Goal: Check status: Check status

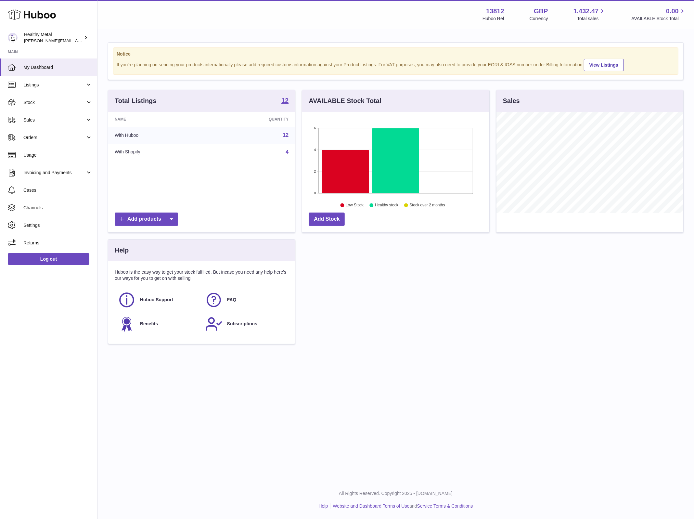
scroll to position [101, 187]
click at [65, 101] on span "Stock" at bounding box center [54, 102] width 62 height 6
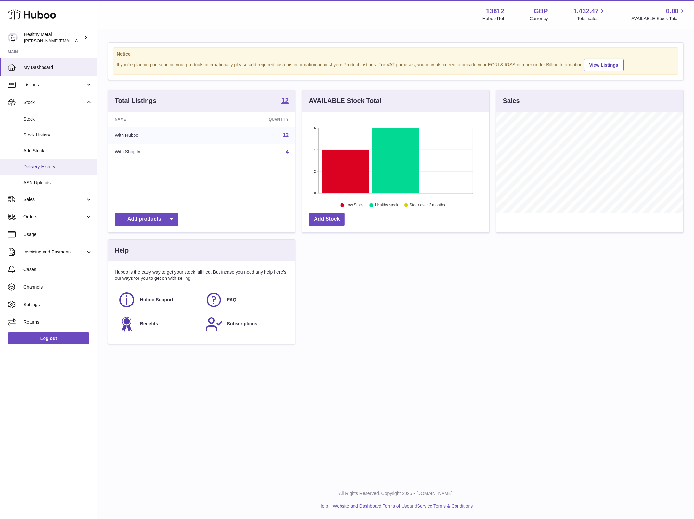
click at [50, 168] on span "Delivery History" at bounding box center [57, 167] width 69 height 6
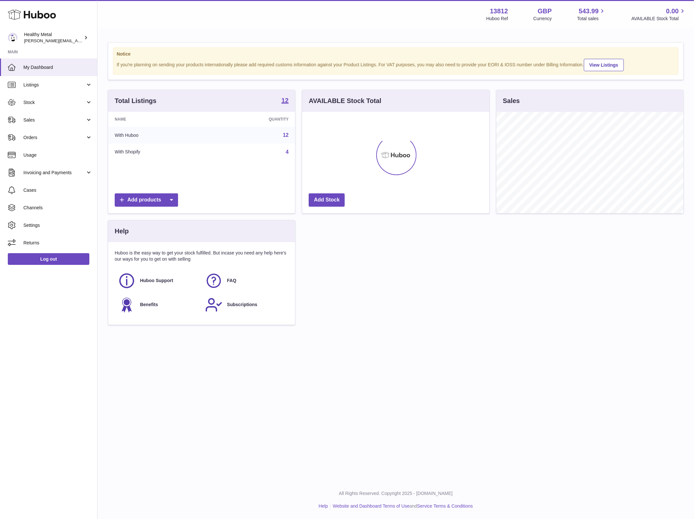
scroll to position [101, 187]
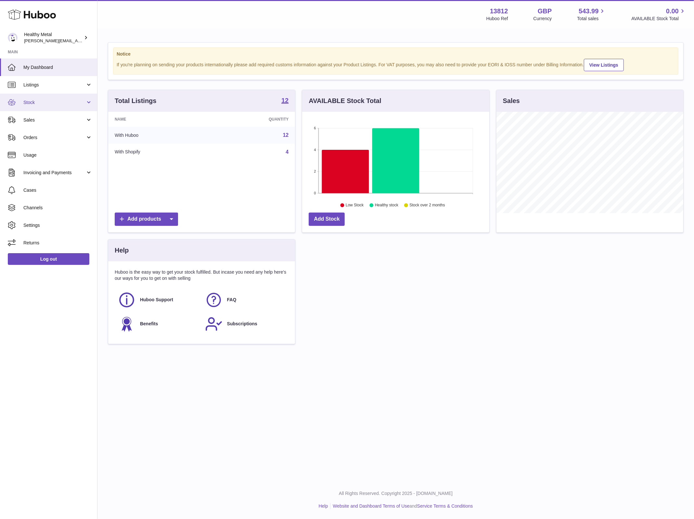
click at [35, 96] on link "Stock" at bounding box center [48, 103] width 97 height 18
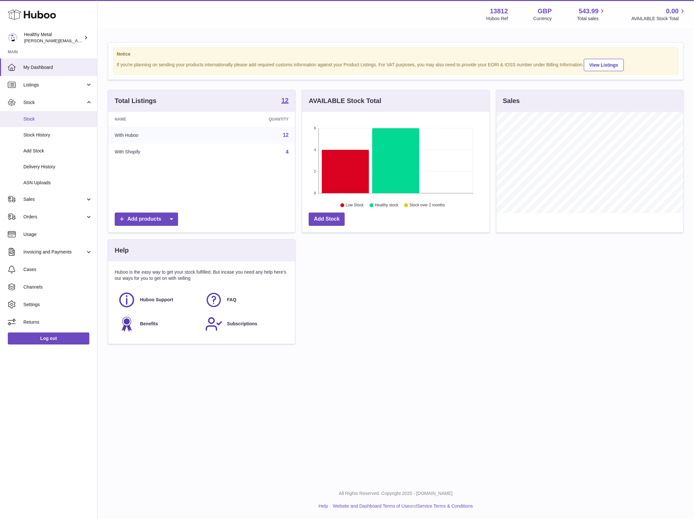
click at [35, 119] on span "Stock" at bounding box center [57, 119] width 69 height 6
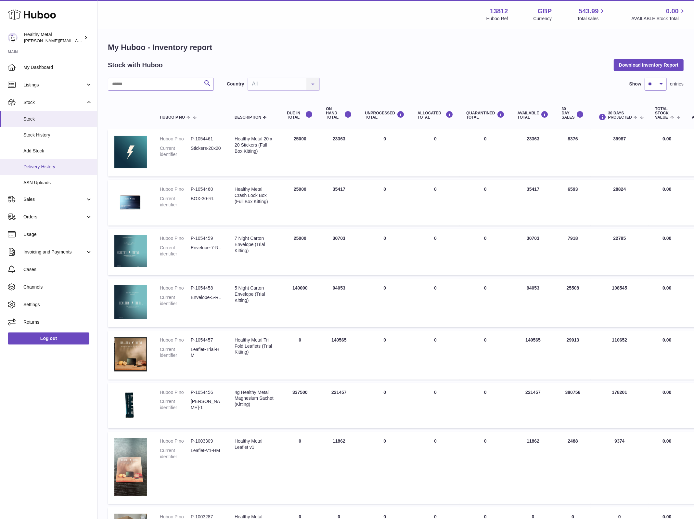
click at [63, 168] on span "Delivery History" at bounding box center [57, 167] width 69 height 6
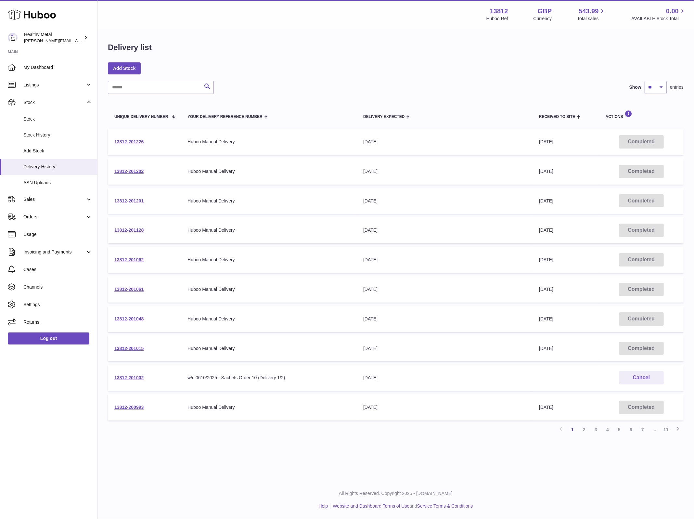
click at [138, 145] on td "13812-201226" at bounding box center [144, 142] width 73 height 26
click at [136, 144] on link "13812-201226" at bounding box center [128, 141] width 29 height 5
click at [160, 93] on input "text" at bounding box center [161, 87] width 106 height 13
type input "*****"
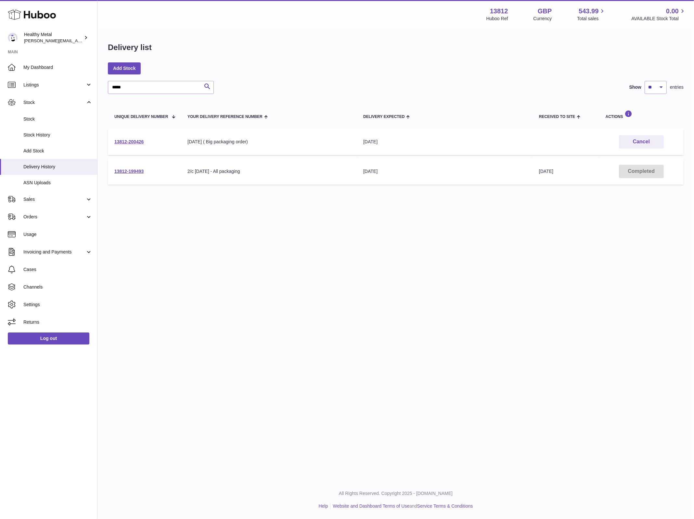
click at [137, 168] on td "13812-199493" at bounding box center [144, 171] width 73 height 26
click at [133, 172] on link "13812-199493" at bounding box center [128, 171] width 29 height 5
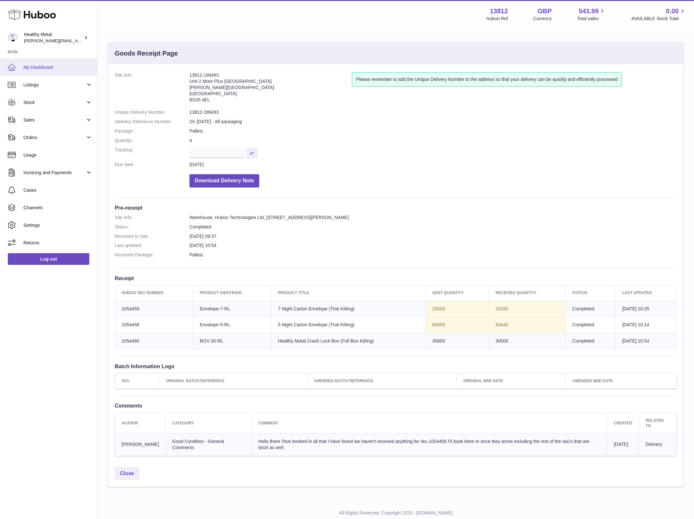
click at [67, 66] on span "My Dashboard" at bounding box center [57, 67] width 69 height 6
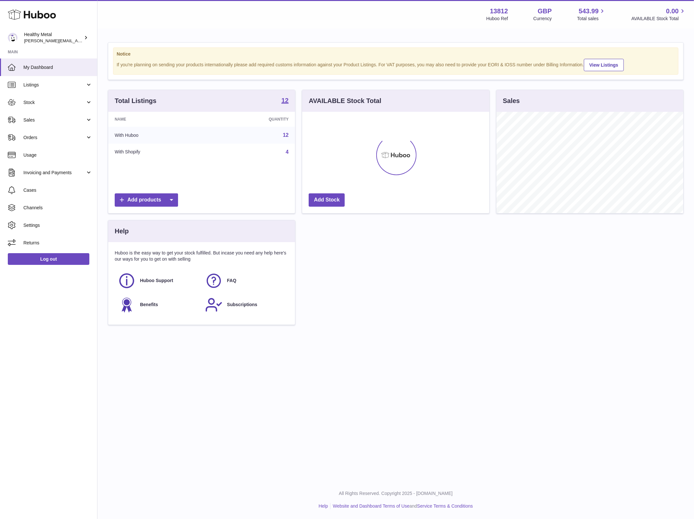
scroll to position [101, 187]
click at [58, 96] on link "Stock" at bounding box center [48, 103] width 97 height 18
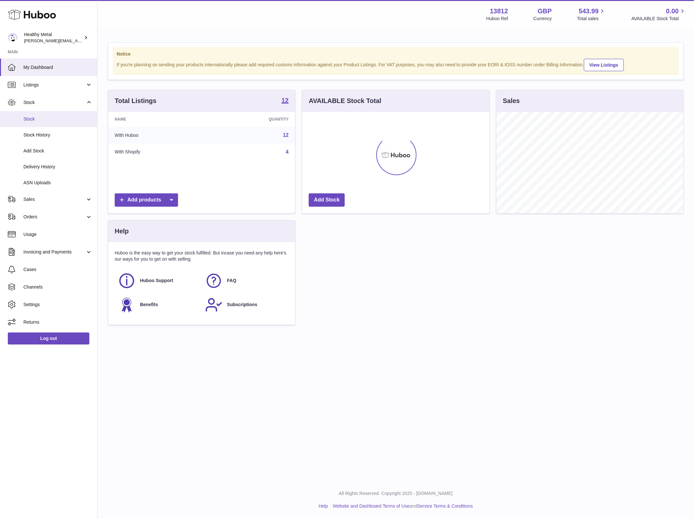
click at [45, 122] on link "Stock" at bounding box center [48, 119] width 97 height 16
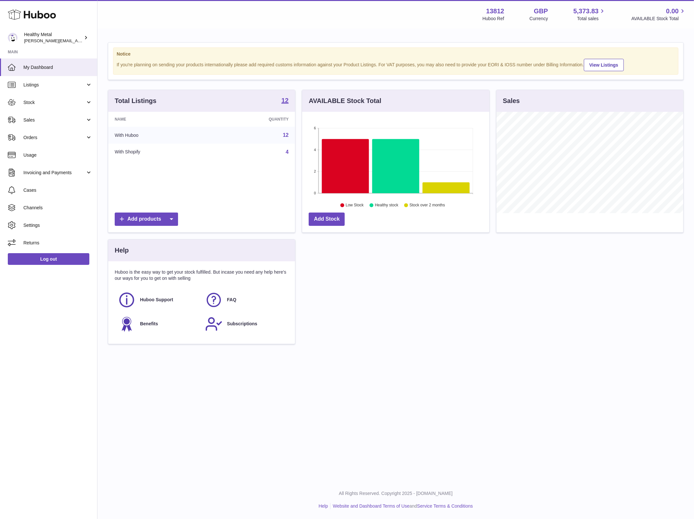
scroll to position [101, 187]
click at [55, 100] on span "Stock" at bounding box center [54, 102] width 62 height 6
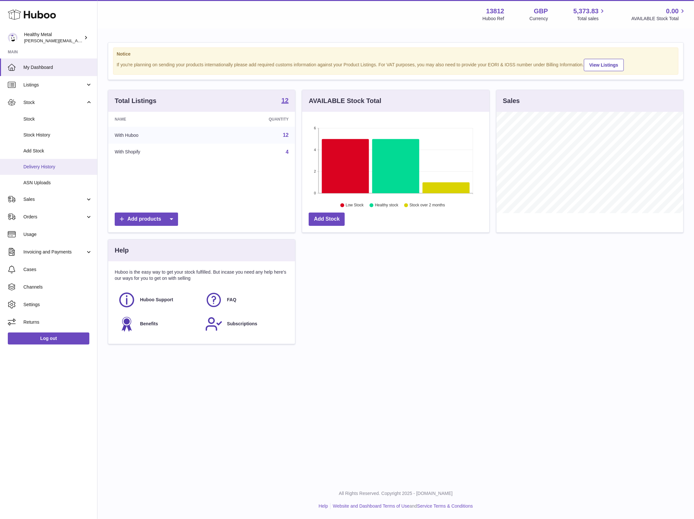
click at [50, 165] on span "Delivery History" at bounding box center [57, 167] width 69 height 6
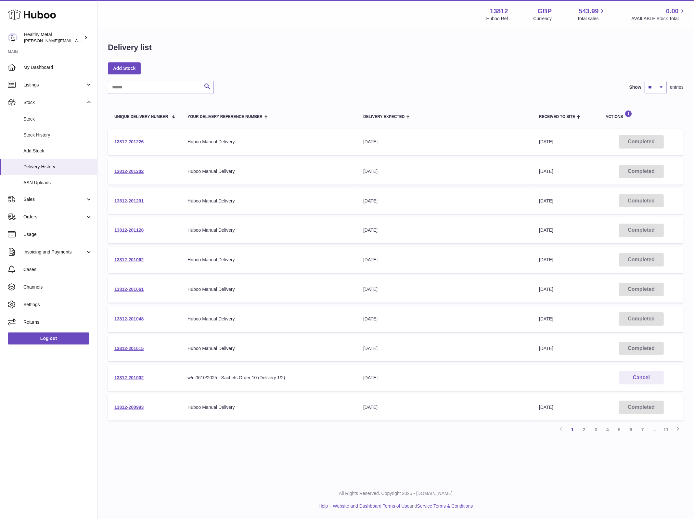
click at [137, 144] on link "13812-201226" at bounding box center [128, 141] width 29 height 5
click at [133, 200] on link "13812-201201" at bounding box center [128, 200] width 29 height 5
click at [122, 171] on link "13812-201202" at bounding box center [128, 171] width 29 height 5
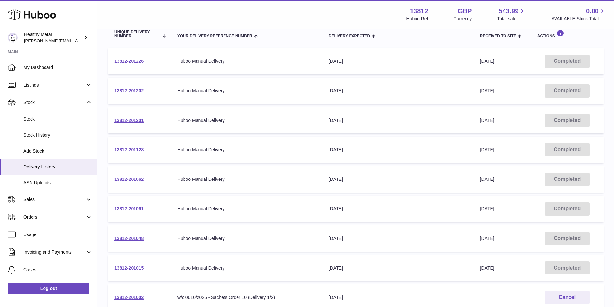
scroll to position [82, 0]
click at [128, 237] on link "13812-201048" at bounding box center [128, 236] width 29 height 5
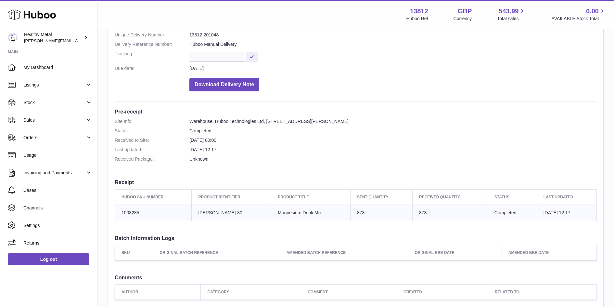
scroll to position [103, 0]
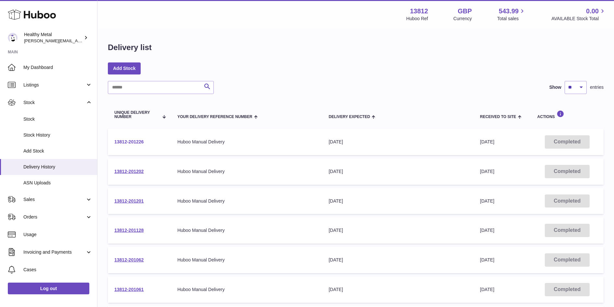
click at [127, 140] on link "13812-201226" at bounding box center [128, 141] width 29 height 5
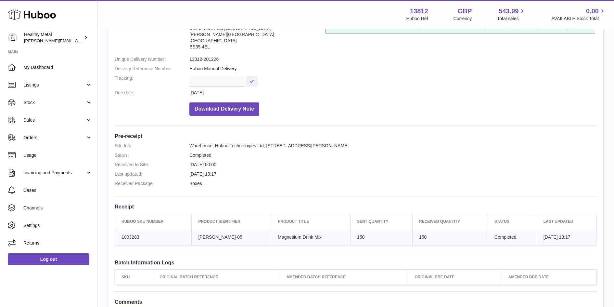
scroll to position [82, 0]
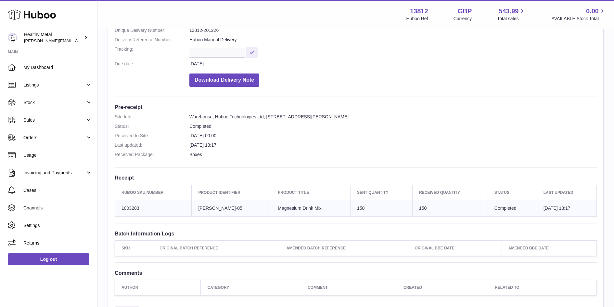
drag, startPoint x: 204, startPoint y: 206, endPoint x: 218, endPoint y: 206, distance: 14.0
click at [218, 206] on td "Client Identifier HM-RL-05" at bounding box center [232, 208] width 80 height 16
click at [353, 207] on td "Sent Quantity 150" at bounding box center [381, 208] width 62 height 16
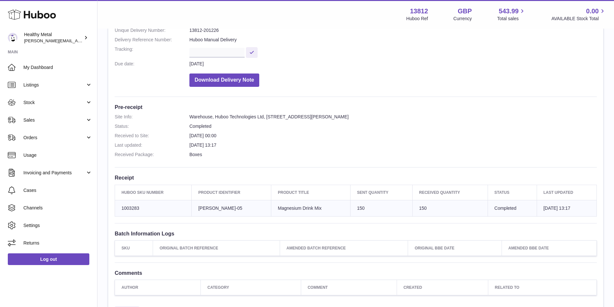
drag, startPoint x: 229, startPoint y: 207, endPoint x: 254, endPoint y: 207, distance: 25.3
click at [253, 207] on td "Client Identifier HM-RL-05" at bounding box center [232, 208] width 80 height 16
click at [254, 207] on td "Client Identifier HM-RL-05" at bounding box center [232, 208] width 80 height 16
click at [354, 207] on td "Sent Quantity 150" at bounding box center [381, 208] width 62 height 16
drag, startPoint x: 357, startPoint y: 207, endPoint x: 348, endPoint y: 207, distance: 8.8
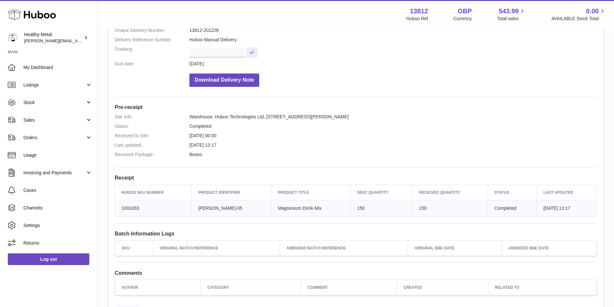
click at [350, 207] on td "Sent Quantity 150" at bounding box center [381, 208] width 62 height 16
click at [332, 207] on td "Product title Magnesium Drink Mix" at bounding box center [310, 208] width 79 height 16
click at [357, 211] on td "Sent Quantity 150" at bounding box center [381, 208] width 62 height 16
drag, startPoint x: 265, startPoint y: 206, endPoint x: 305, endPoint y: 206, distance: 39.9
click at [302, 206] on td "Product title Magnesium Drink Mix" at bounding box center [310, 208] width 79 height 16
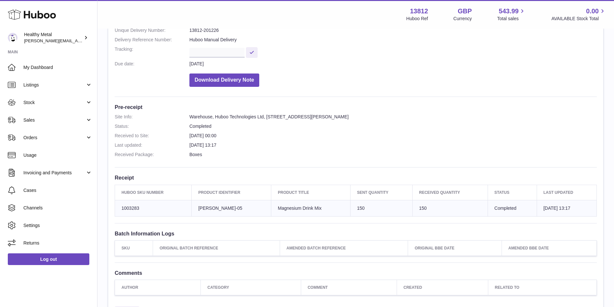
click at [305, 206] on td "Product title Magnesium Drink Mix" at bounding box center [310, 208] width 79 height 16
click at [54, 104] on span "Stock" at bounding box center [54, 102] width 62 height 6
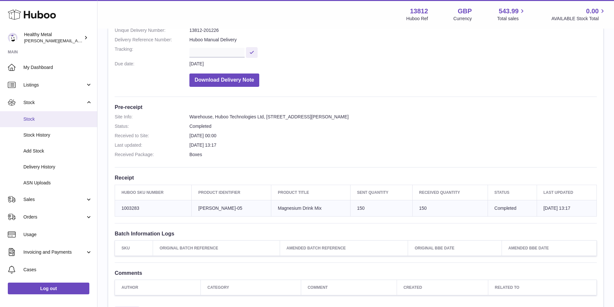
click at [42, 122] on link "Stock" at bounding box center [48, 119] width 97 height 16
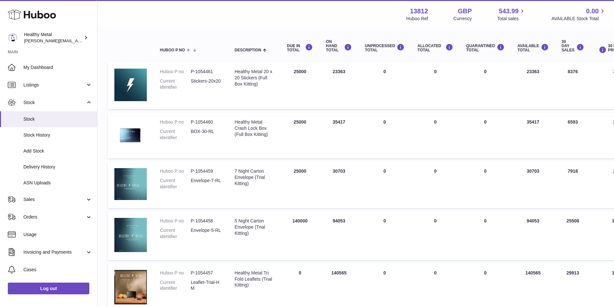
scroll to position [73, 0]
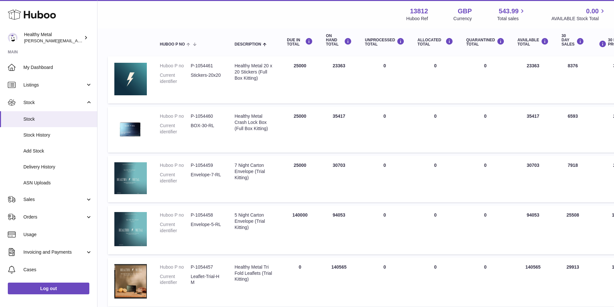
drag, startPoint x: 325, startPoint y: 215, endPoint x: 338, endPoint y: 215, distance: 13.0
click at [338, 215] on td "ON HAND Total 94053" at bounding box center [338, 229] width 39 height 49
drag, startPoint x: 339, startPoint y: 215, endPoint x: 323, endPoint y: 215, distance: 15.9
click at [323, 215] on td "ON HAND Total 94053" at bounding box center [338, 229] width 39 height 49
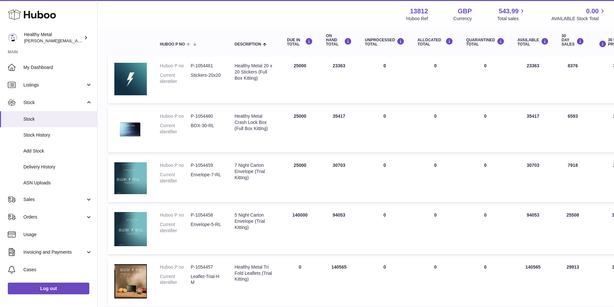
click at [333, 216] on td "ON HAND Total 94053" at bounding box center [338, 229] width 39 height 49
drag, startPoint x: 336, startPoint y: 213, endPoint x: 323, endPoint y: 214, distance: 13.1
click at [323, 214] on td "ON HAND Total 94053" at bounding box center [338, 229] width 39 height 49
click at [335, 200] on td "ON HAND Total 30703" at bounding box center [338, 179] width 39 height 46
click at [45, 165] on span "Delivery History" at bounding box center [57, 167] width 69 height 6
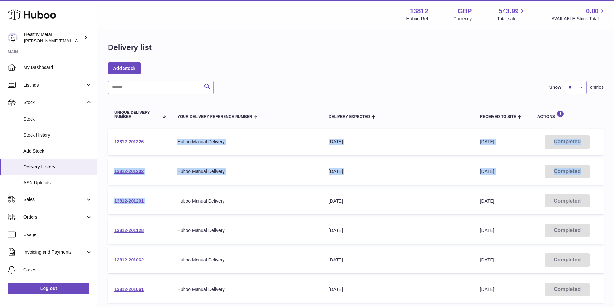
drag, startPoint x: 283, startPoint y: 193, endPoint x: 208, endPoint y: 128, distance: 99.0
click at [208, 128] on table "Unique Delivery Number Your Delivery Reference Number Delivery Expected Receive…" at bounding box center [355, 261] width 495 height 323
click at [223, 157] on table "Unique Delivery Number Your Delivery Reference Number Delivery Expected Receive…" at bounding box center [355, 261] width 495 height 323
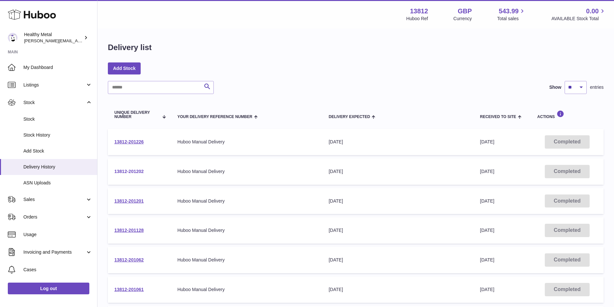
click at [131, 172] on link "13812-201202" at bounding box center [128, 171] width 29 height 5
click at [128, 142] on link "13812-201226" at bounding box center [128, 141] width 29 height 5
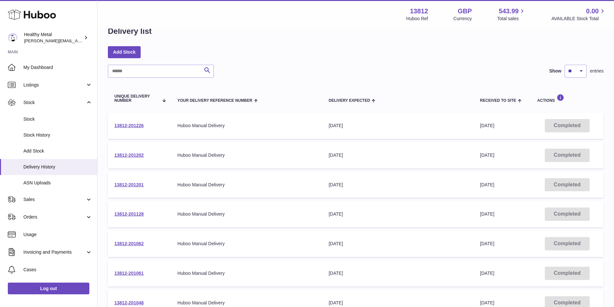
scroll to position [23, 0]
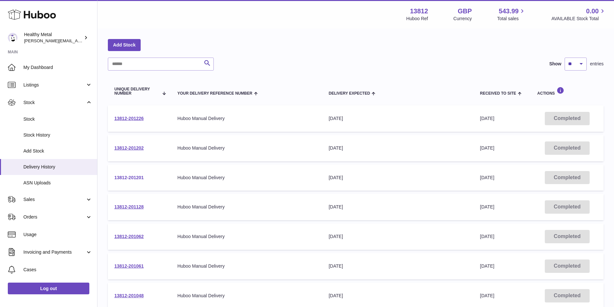
click at [135, 179] on link "13812-201201" at bounding box center [128, 177] width 29 height 5
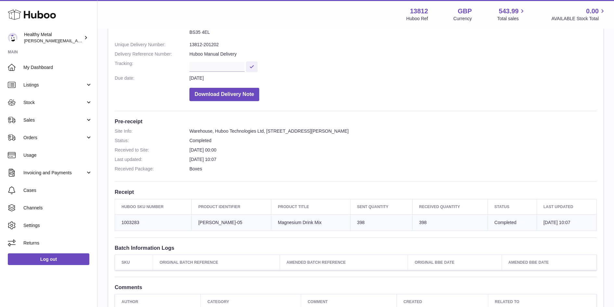
scroll to position [69, 0]
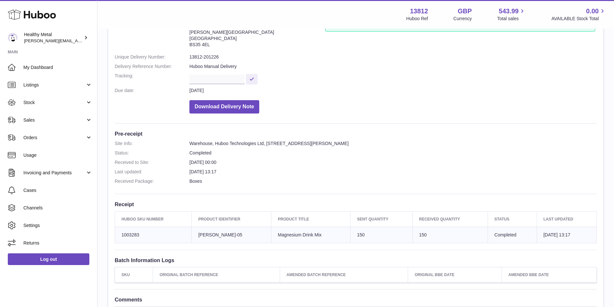
scroll to position [57, 0]
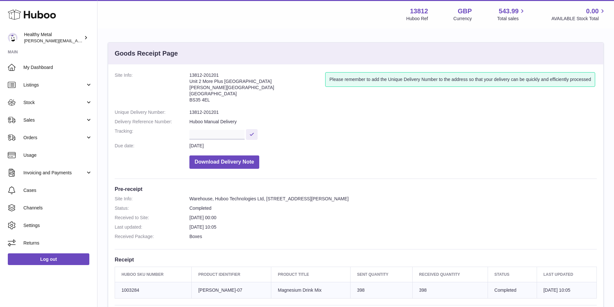
scroll to position [20, 0]
